Goal: Information Seeking & Learning: Learn about a topic

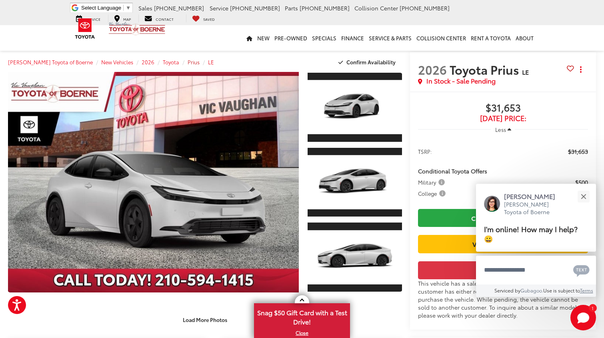
click at [188, 64] on span "Prius" at bounding box center [194, 61] width 12 height 7
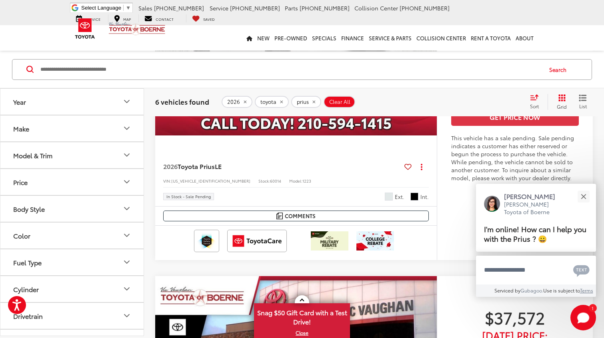
scroll to position [607, 0]
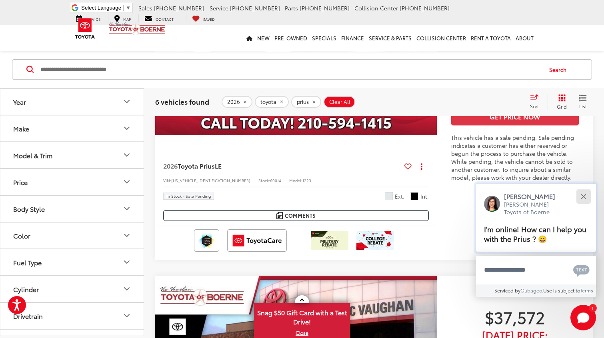
click at [585, 199] on button "Close" at bounding box center [583, 196] width 17 height 17
